Goal: Navigation & Orientation: Understand site structure

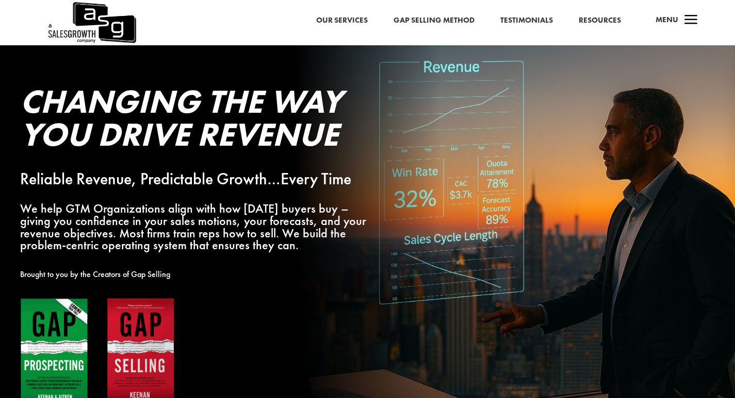
click at [689, 24] on span "a" at bounding box center [690, 20] width 21 height 21
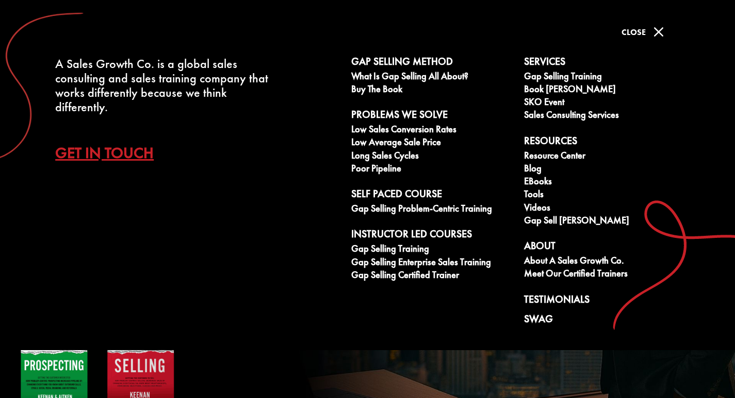
click at [300, 326] on div "A Sales Growth Co. is a global sales consulting and sales training company that…" at bounding box center [367, 175] width 735 height 351
drag, startPoint x: 284, startPoint y: 376, endPoint x: 286, endPoint y: 370, distance: 5.9
click at [284, 374] on div at bounding box center [199, 362] width 359 height 129
click at [287, 354] on div at bounding box center [199, 362] width 359 height 129
click at [656, 26] on span "M" at bounding box center [658, 32] width 21 height 21
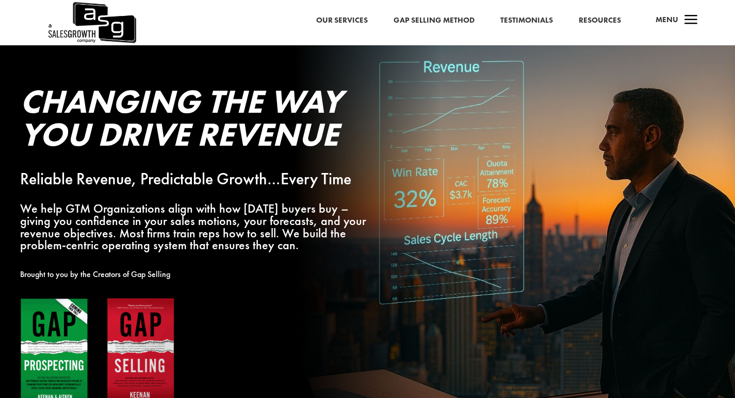
click at [691, 19] on span "a" at bounding box center [690, 20] width 21 height 21
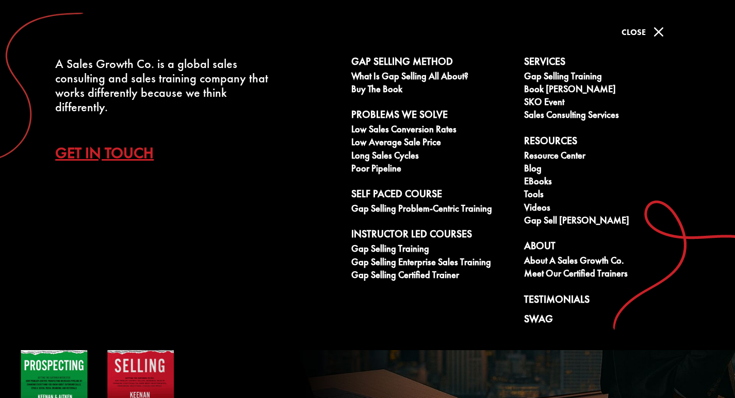
click at [264, 55] on div "A Sales Growth Co. is a global sales consulting and sales training company that…" at bounding box center [172, 85] width 345 height 171
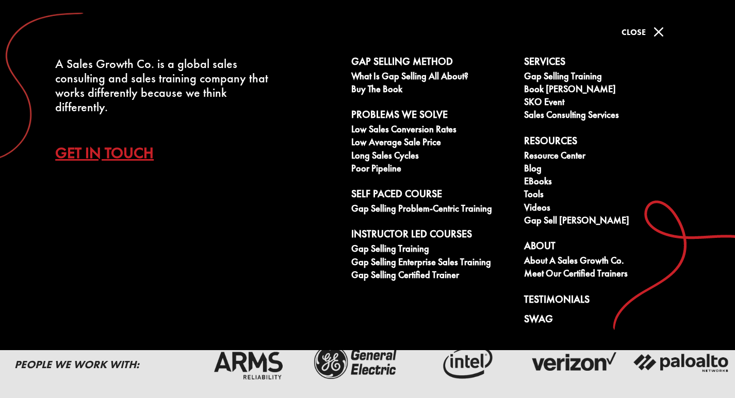
scroll to position [155, 0]
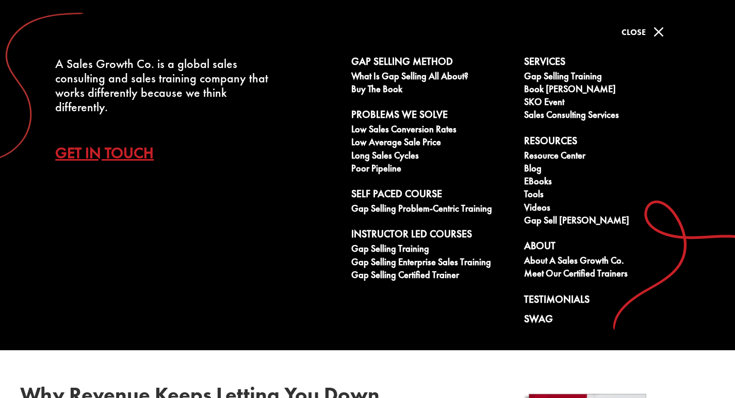
click at [654, 26] on span "M" at bounding box center [658, 32] width 21 height 21
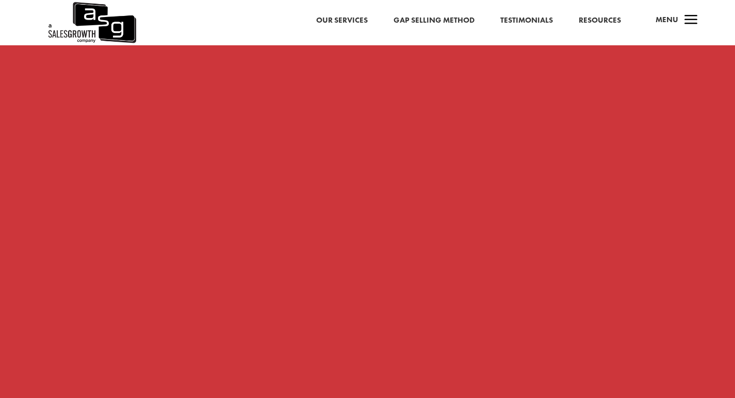
scroll to position [979, 0]
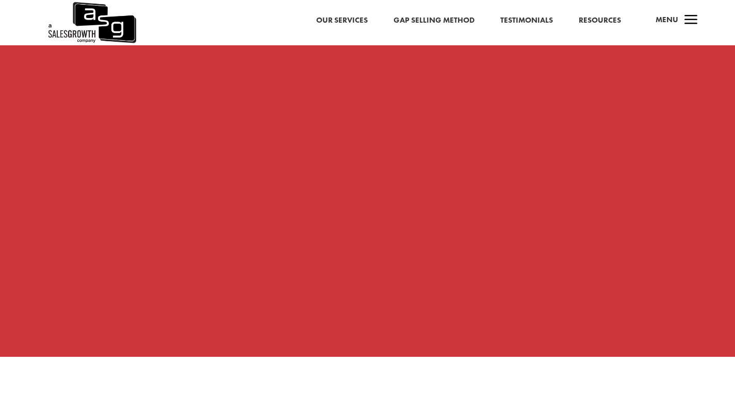
click at [670, 16] on span "Menu" at bounding box center [666, 19] width 23 height 10
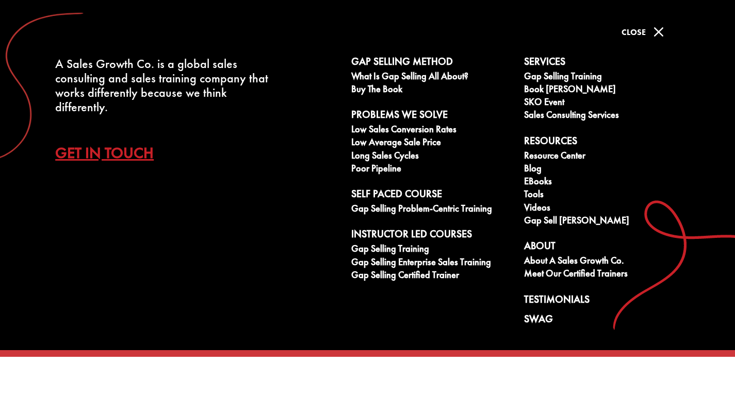
click at [656, 30] on span "M" at bounding box center [658, 32] width 21 height 21
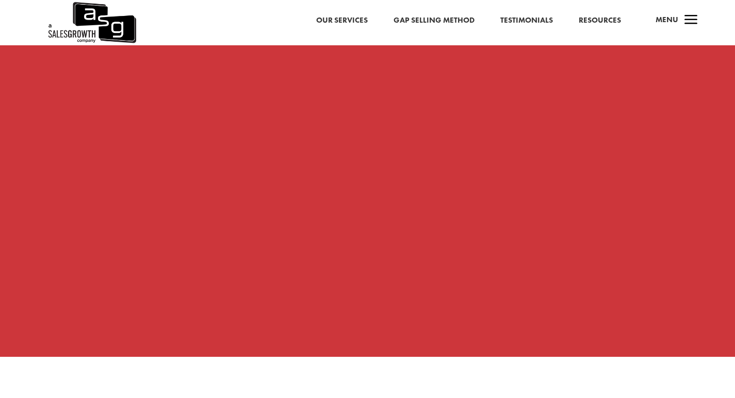
click at [688, 13] on span "a" at bounding box center [690, 20] width 21 height 21
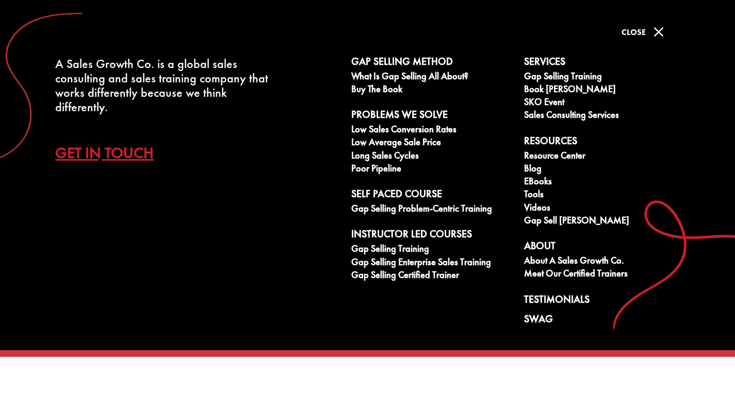
click at [659, 29] on span "M" at bounding box center [658, 32] width 21 height 21
